Goal: Communication & Community: Answer question/provide support

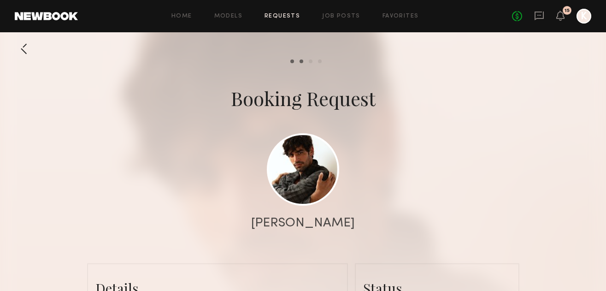
scroll to position [764, 0]
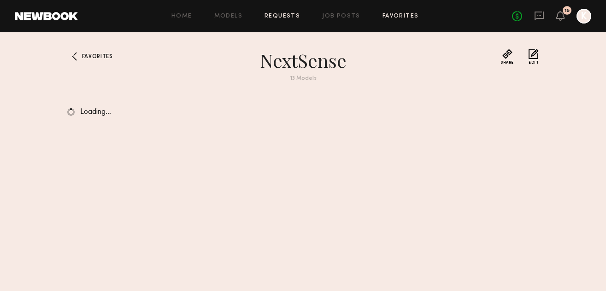
click at [288, 18] on link "Requests" at bounding box center [281, 16] width 35 height 6
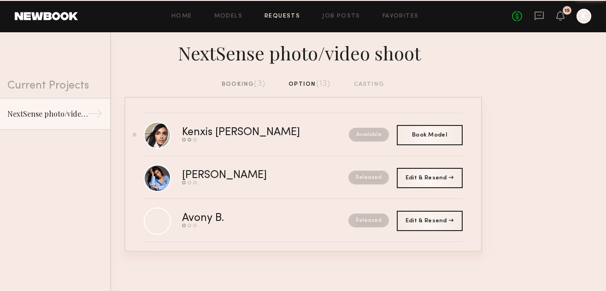
click at [255, 85] on span "(3)" at bounding box center [260, 83] width 12 height 7
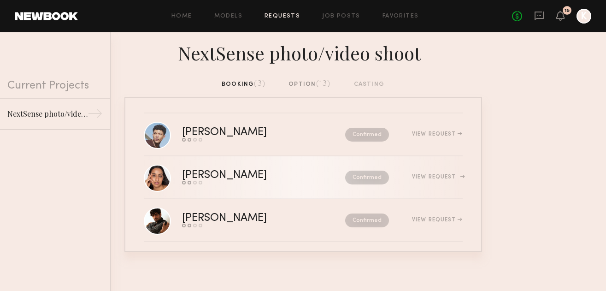
click at [258, 172] on div "[PERSON_NAME]" at bounding box center [244, 175] width 124 height 11
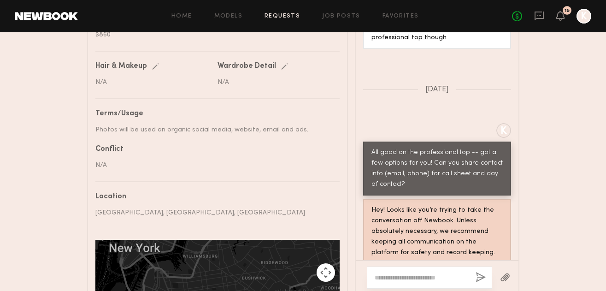
scroll to position [1369, 0]
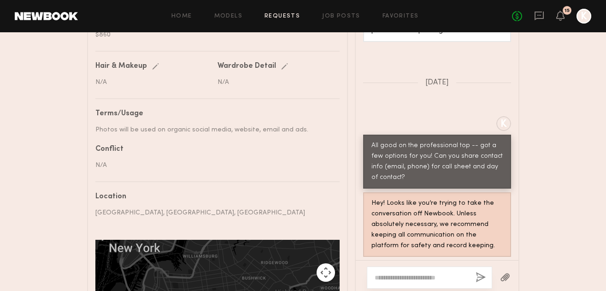
drag, startPoint x: 413, startPoint y: 241, endPoint x: 370, endPoint y: 241, distance: 42.4
click at [370, 260] on div "Ok perfect! [EMAIL_ADDRESS][DOMAIN_NAME] 5018509964" at bounding box center [426, 287] width 127 height 54
copy div "5018509964"
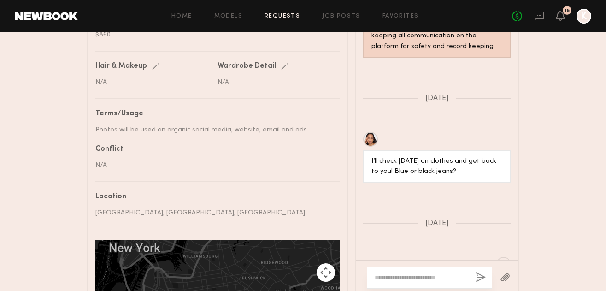
scroll to position [1005, 0]
click at [409, 273] on textarea at bounding box center [422, 277] width 94 height 9
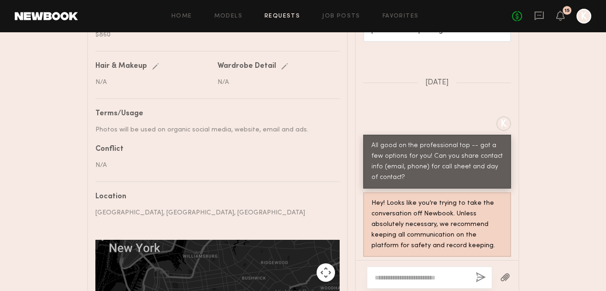
click at [417, 274] on textarea at bounding box center [422, 277] width 94 height 9
type textarea "*"
